Goal: Register for event/course

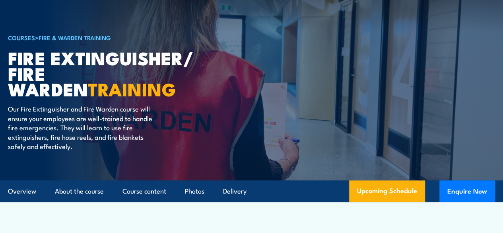
scroll to position [20, 0]
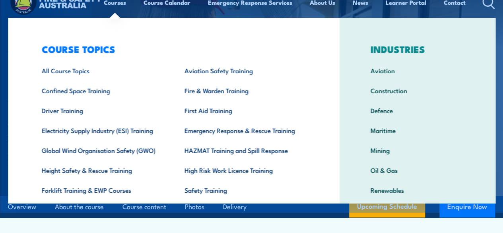
click at [2, 84] on img at bounding box center [251, 87] width 503 height 217
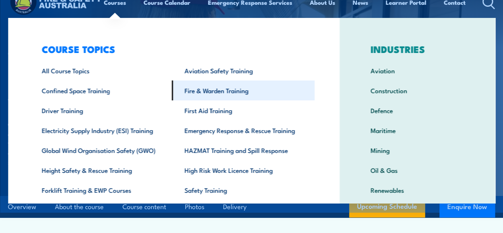
click at [189, 91] on link "Fire & Warden Training" at bounding box center [243, 90] width 143 height 20
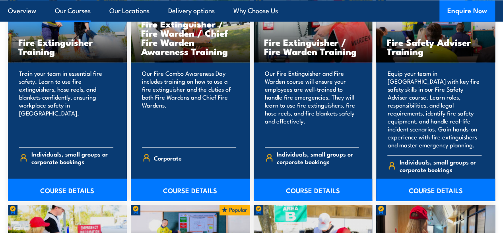
scroll to position [858, 0]
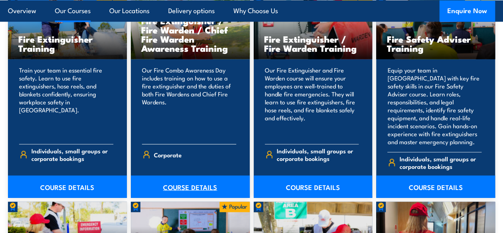
click at [188, 195] on link "COURSE DETAILS" at bounding box center [190, 186] width 119 height 22
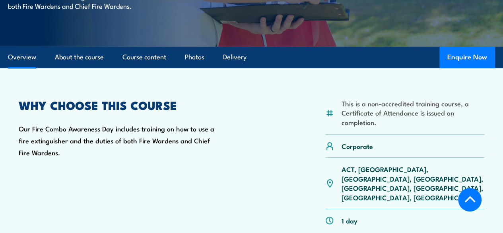
scroll to position [168, 0]
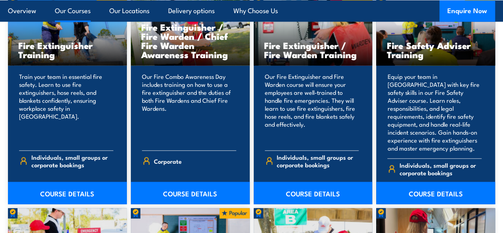
scroll to position [858, 0]
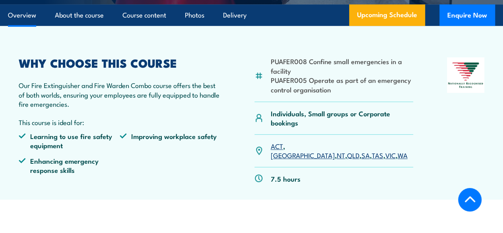
scroll to position [217, 0]
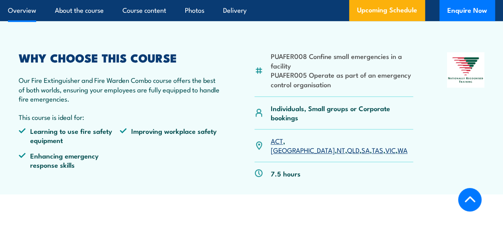
drag, startPoint x: 249, startPoint y: 61, endPoint x: 399, endPoint y: 66, distance: 149.3
click at [249, 61] on article "PUAFER008 Confine small emergencies in a facility PUAFER005 Operate as part of …" at bounding box center [251, 107] width 487 height 173
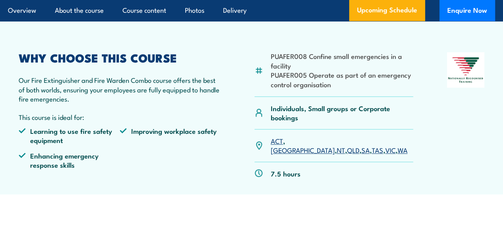
scroll to position [0, 0]
